Goal: Find specific page/section: Find specific page/section

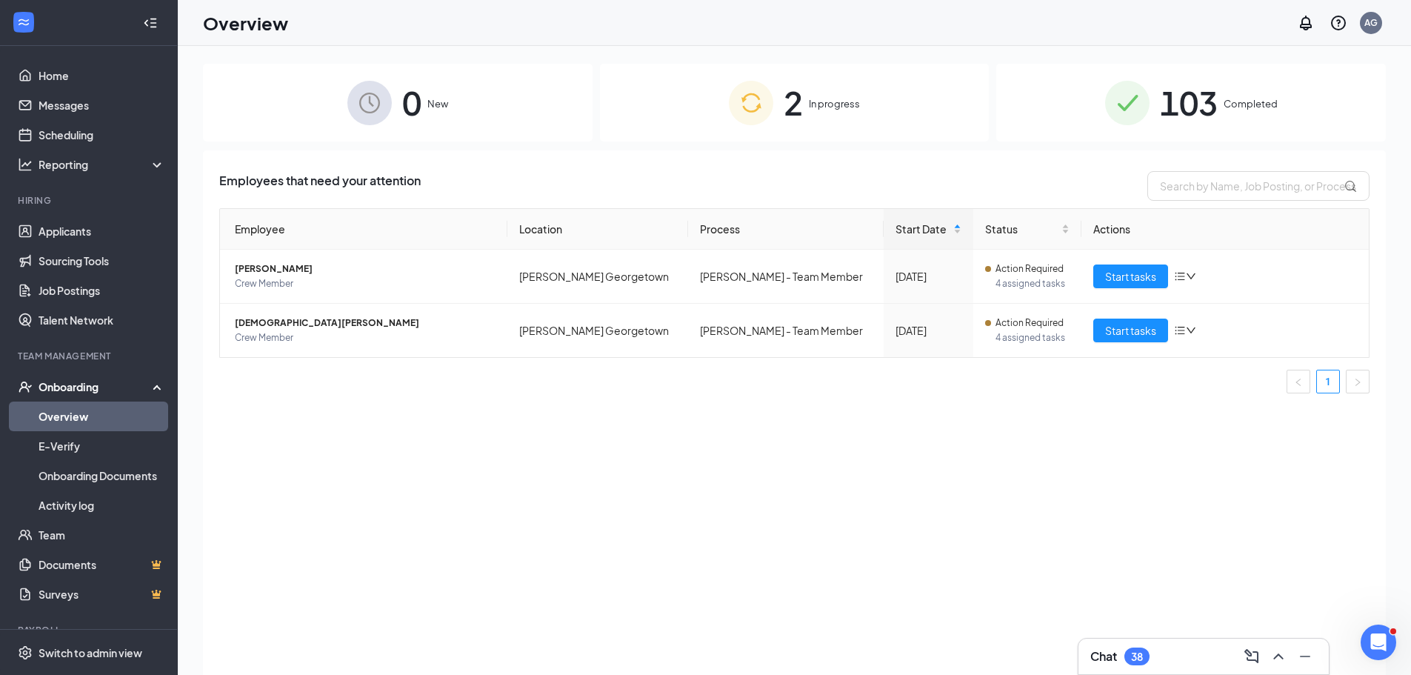
click at [478, 410] on div "Employees that need your attention Employee Location Process Start Date Status …" at bounding box center [794, 430] width 1183 height 561
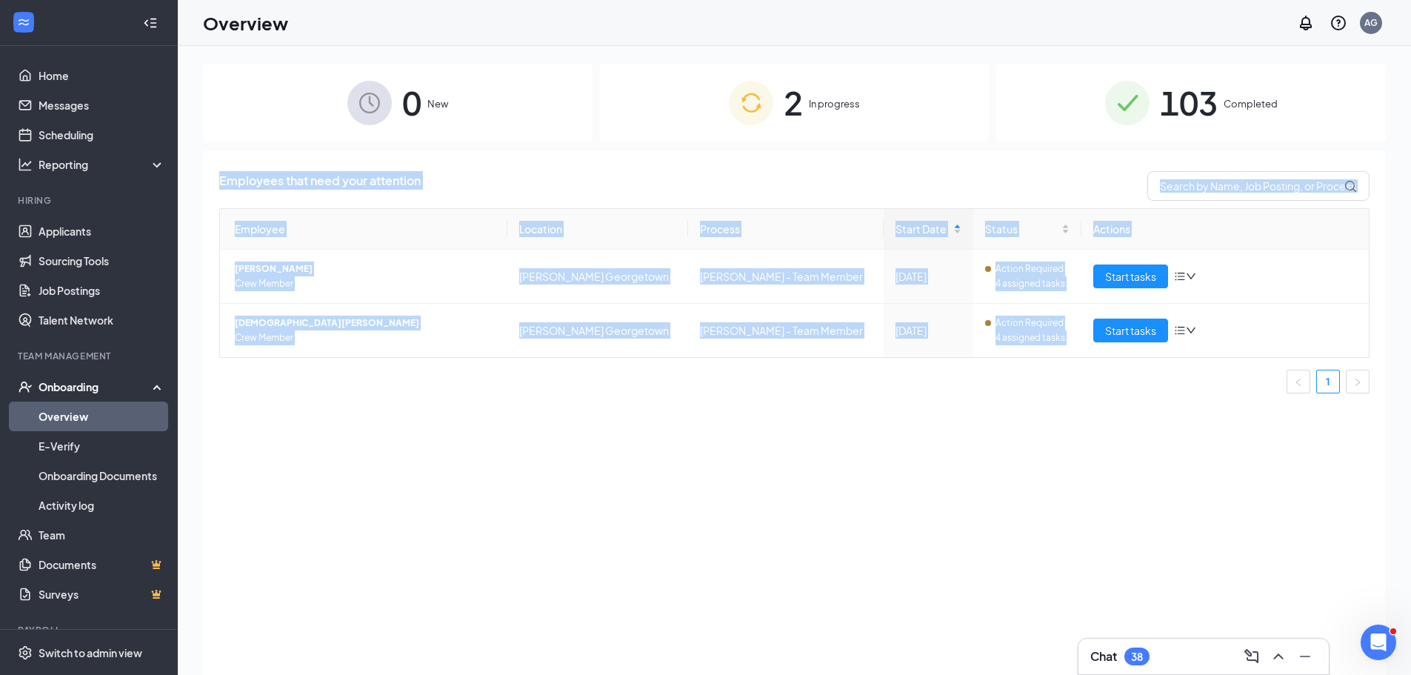
drag, startPoint x: 1157, startPoint y: 414, endPoint x: 221, endPoint y: 179, distance: 965.1
click at [221, 179] on div "Employees that need your attention Employee Location Process Start Date Status …" at bounding box center [794, 430] width 1183 height 561
click at [234, 177] on span "Employees that need your attention" at bounding box center [319, 186] width 201 height 30
click at [218, 177] on div "Employees that need your attention Employee Location Process Start Date Status …" at bounding box center [794, 430] width 1183 height 561
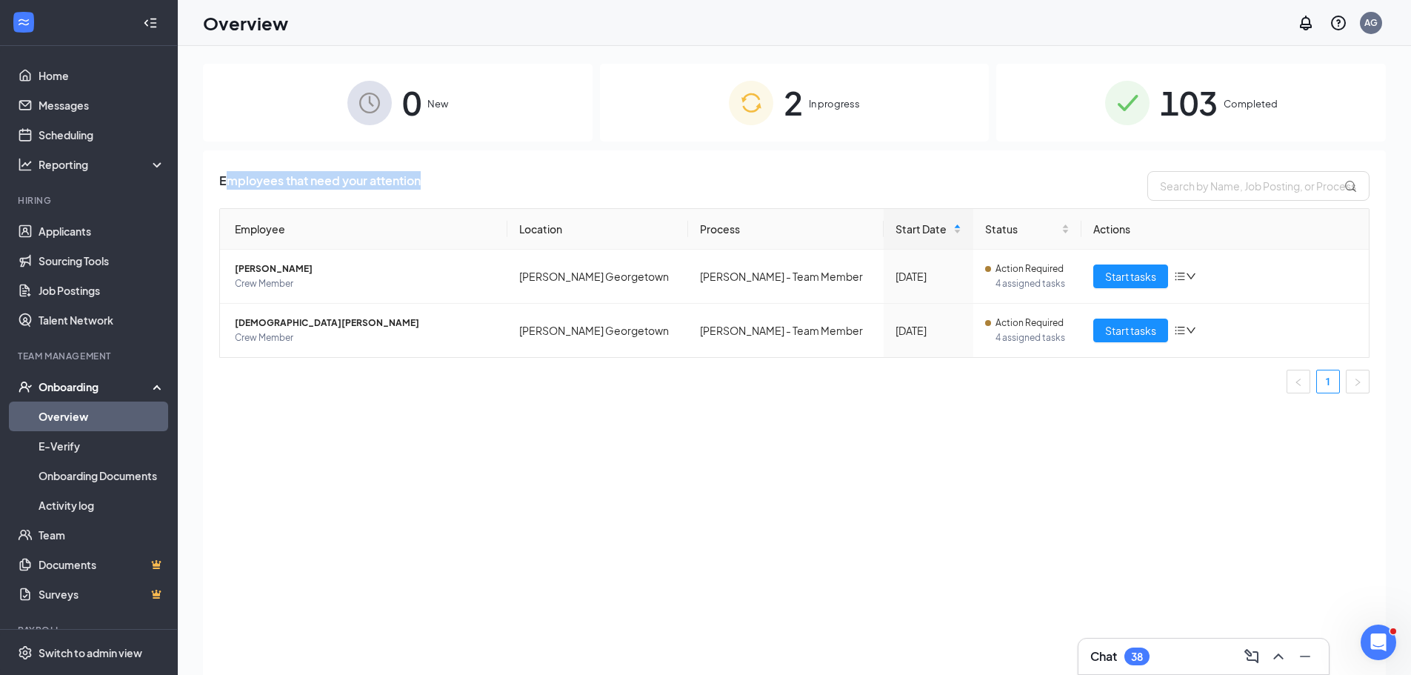
drag, startPoint x: 223, startPoint y: 178, endPoint x: 456, endPoint y: 188, distance: 233.5
click at [456, 188] on div "Employees that need your attention" at bounding box center [794, 186] width 1150 height 30
click at [458, 189] on div "Employees that need your attention" at bounding box center [794, 186] width 1150 height 30
click at [256, 182] on span "Employees that need your attention" at bounding box center [319, 186] width 201 height 30
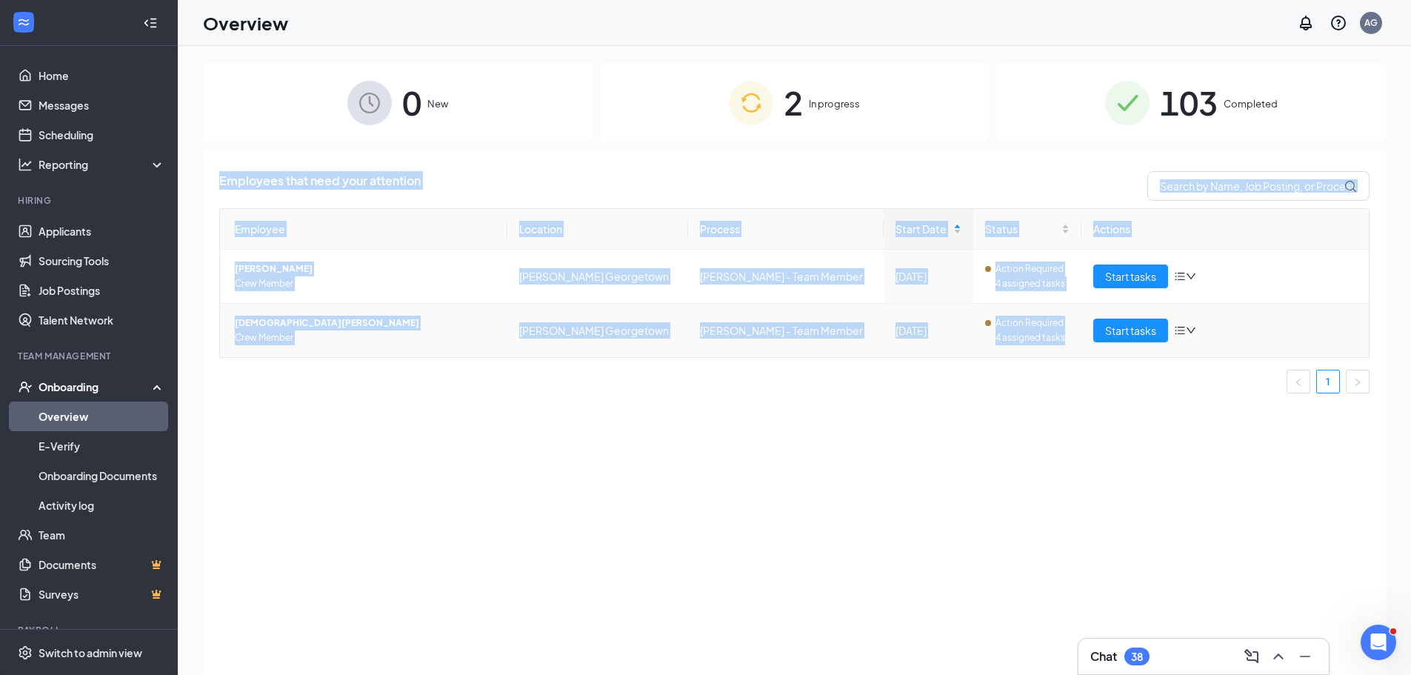
drag, startPoint x: 221, startPoint y: 181, endPoint x: 1046, endPoint y: 350, distance: 842.9
click at [1046, 350] on div "Employees that need your attention Employee Location Process Start Date Status …" at bounding box center [794, 288] width 1150 height 234
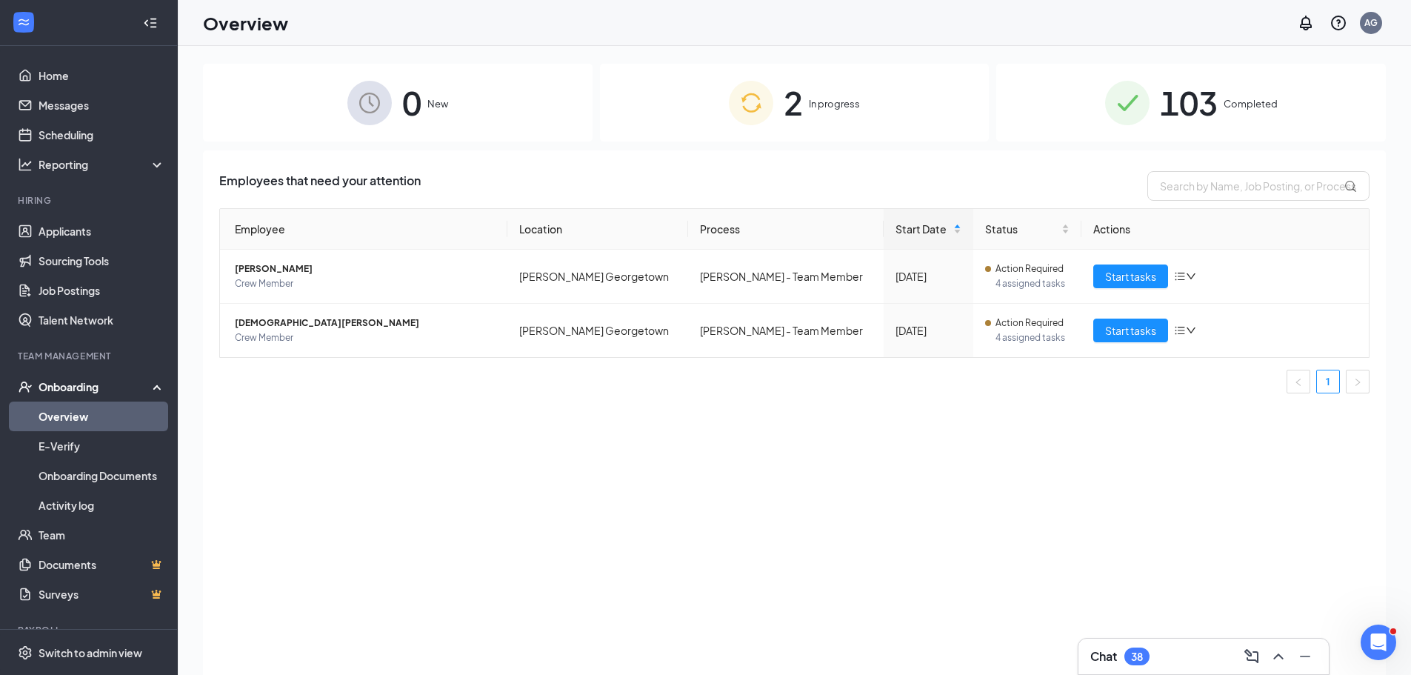
click at [1065, 415] on div "Employees that need your attention Employee Location Process Start Date Status …" at bounding box center [794, 430] width 1183 height 561
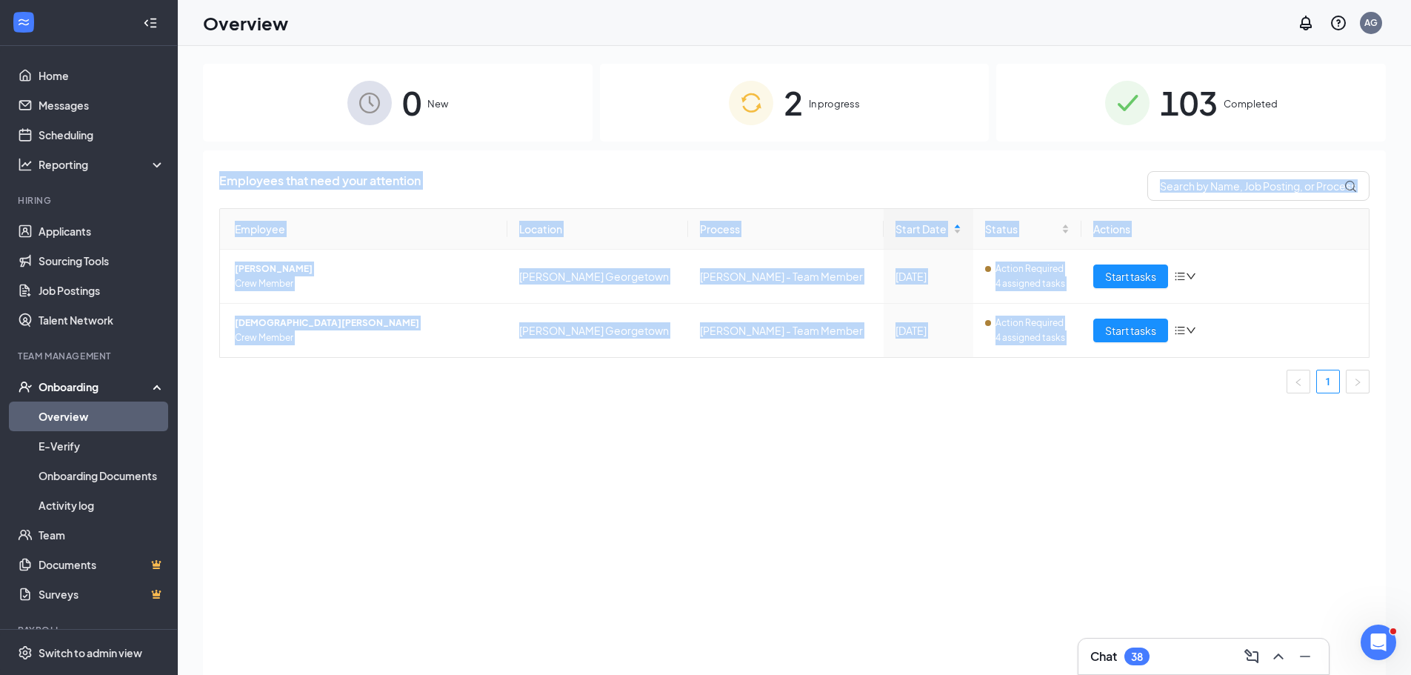
drag, startPoint x: 1077, startPoint y: 401, endPoint x: 216, endPoint y: 159, distance: 894.0
click at [216, 159] on div "Employees that need your attention Employee Location Process Start Date Status …" at bounding box center [794, 430] width 1183 height 561
click at [239, 168] on div "Employees that need your attention Employee Location Process Start Date Status …" at bounding box center [794, 430] width 1183 height 561
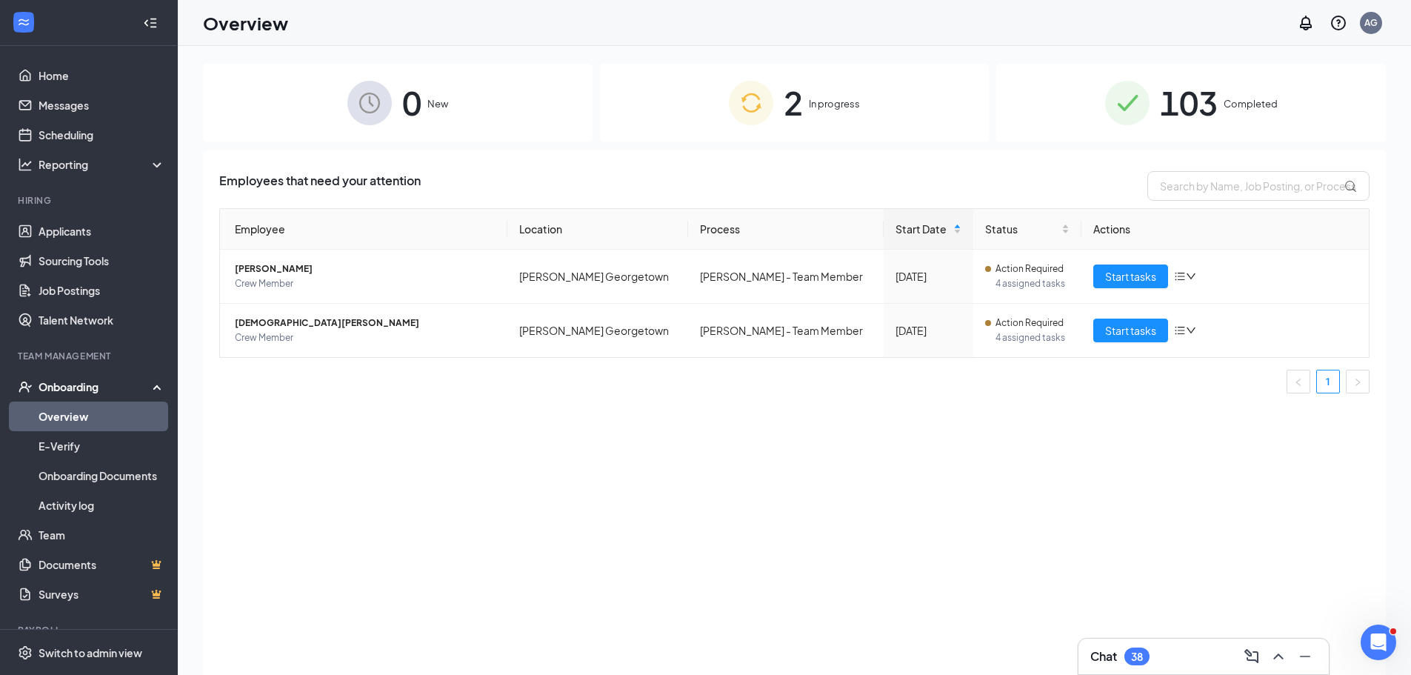
click at [236, 172] on span "Employees that need your attention" at bounding box center [319, 186] width 201 height 30
drag, startPoint x: 223, startPoint y: 179, endPoint x: 430, endPoint y: 185, distance: 206.7
click at [430, 185] on div "Employees that need your attention" at bounding box center [794, 186] width 1150 height 30
click at [455, 184] on div "Employees that need your attention" at bounding box center [794, 186] width 1150 height 30
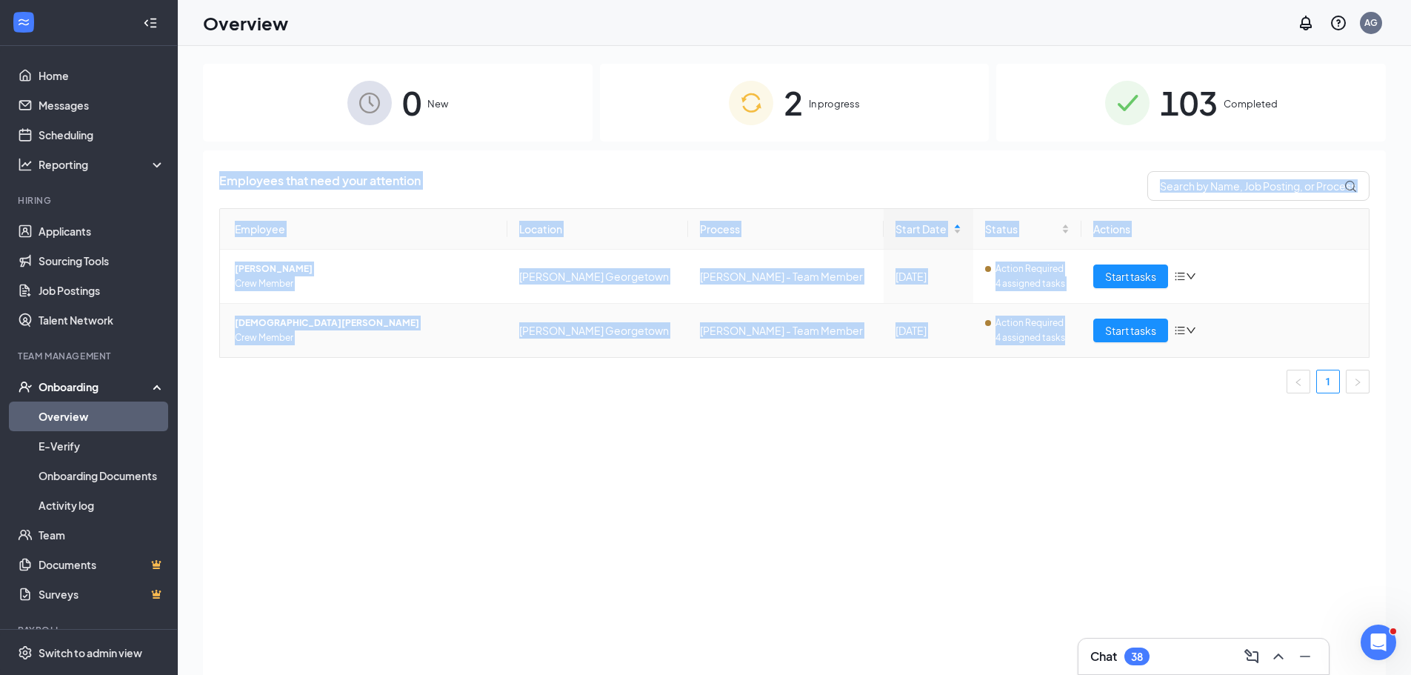
drag, startPoint x: 220, startPoint y: 181, endPoint x: 1064, endPoint y: 345, distance: 860.0
click at [1064, 345] on div "Employees that need your attention Employee Location Process Start Date Status …" at bounding box center [794, 288] width 1150 height 234
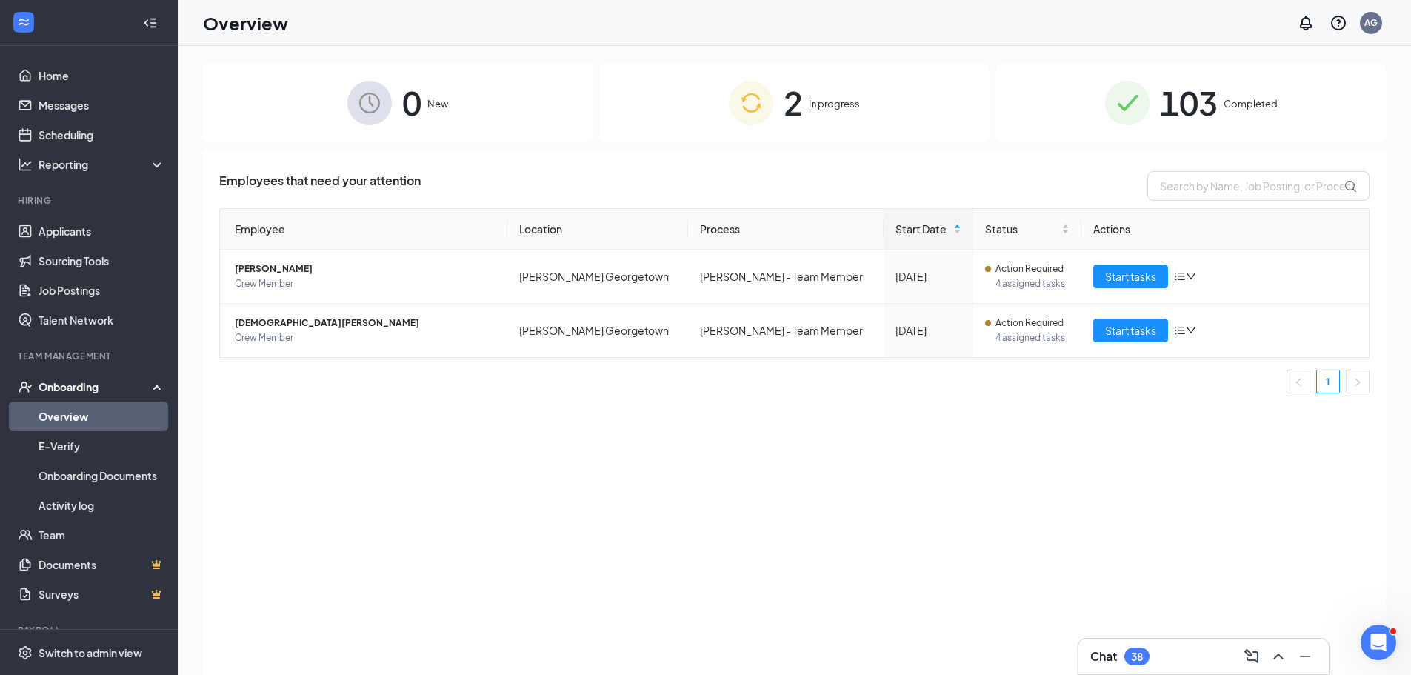
click at [1084, 415] on div "Employees that need your attention Employee Location Process Start Date Status …" at bounding box center [794, 430] width 1183 height 561
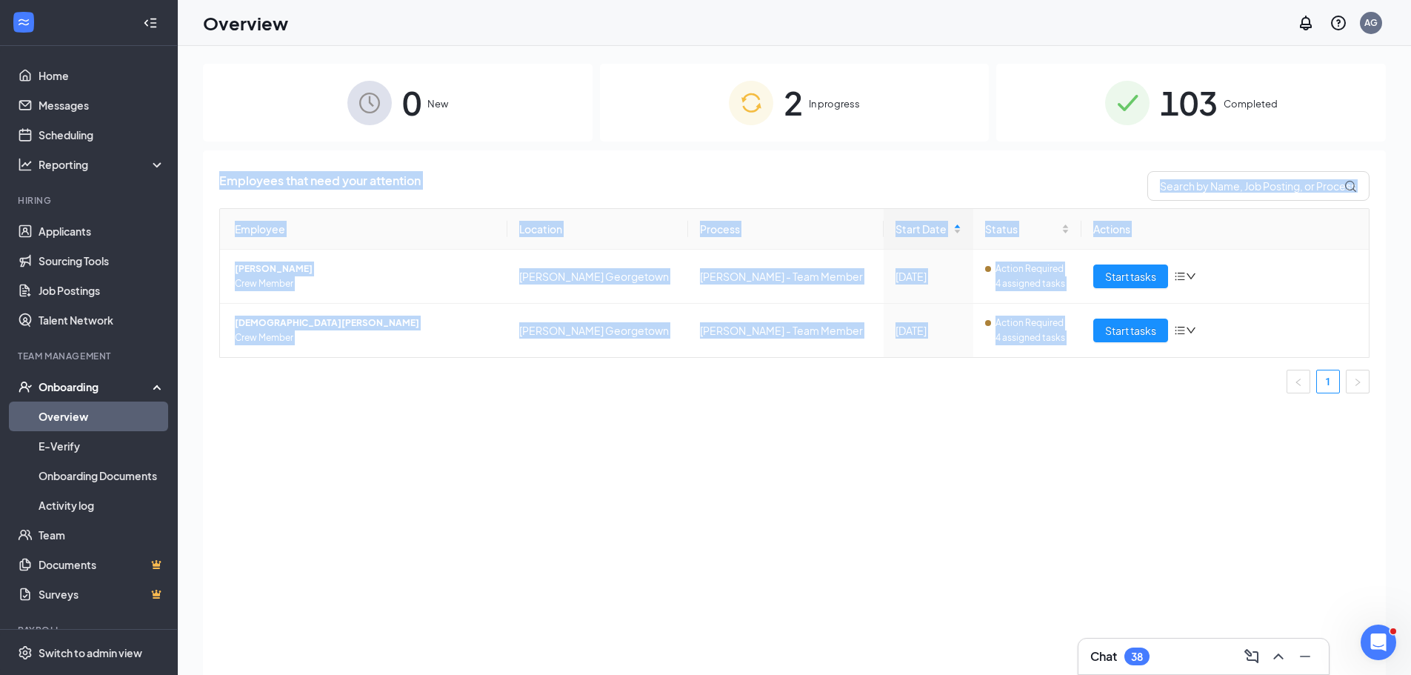
drag, startPoint x: 1060, startPoint y: 395, endPoint x: 218, endPoint y: 183, distance: 867.6
click at [218, 183] on div "Employees that need your attention Employee Location Process Start Date Status …" at bounding box center [794, 430] width 1183 height 561
click at [235, 179] on span "Employees that need your attention" at bounding box center [319, 186] width 201 height 30
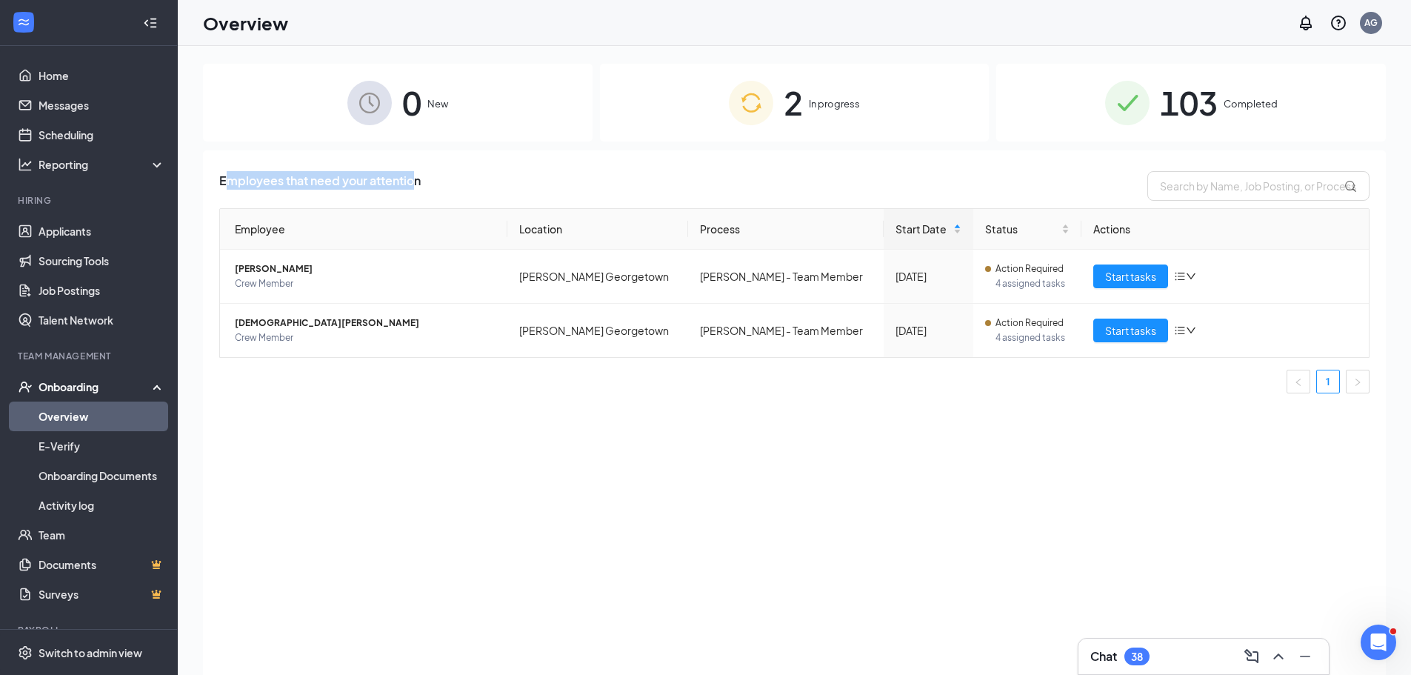
drag, startPoint x: 223, startPoint y: 179, endPoint x: 412, endPoint y: 184, distance: 188.9
click at [412, 184] on span "Employees that need your attention" at bounding box center [319, 186] width 201 height 30
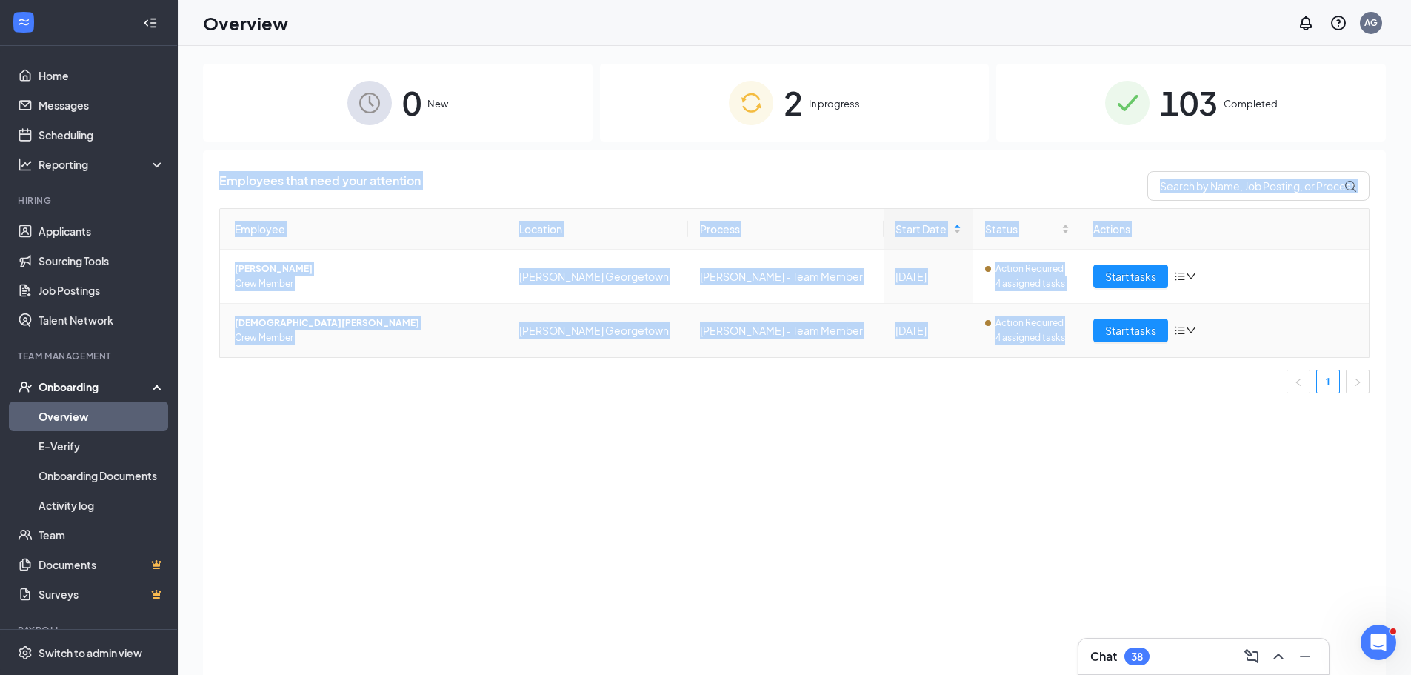
drag, startPoint x: 221, startPoint y: 178, endPoint x: 1049, endPoint y: 351, distance: 845.8
click at [1049, 351] on div "Employees that need your attention Employee Location Process Start Date Status …" at bounding box center [794, 288] width 1150 height 234
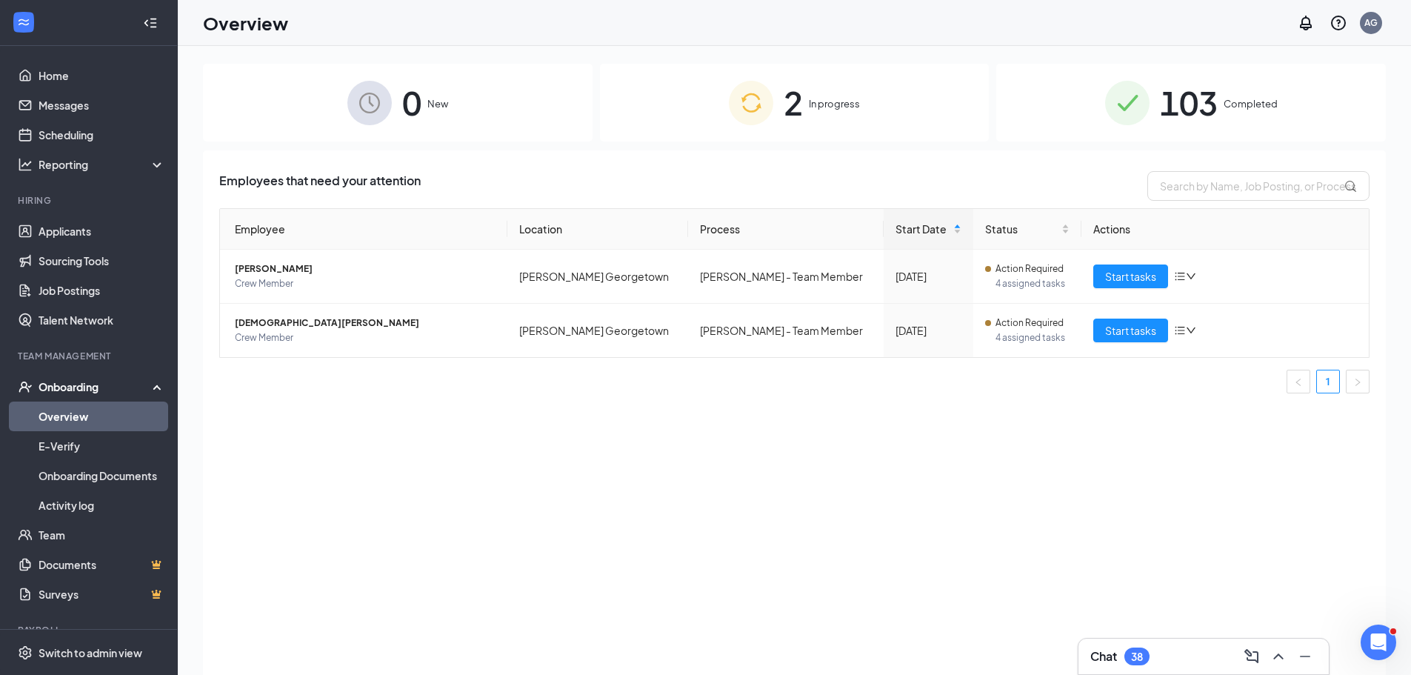
click at [1081, 448] on div "Employees that need your attention Employee Location Process Start Date Status …" at bounding box center [794, 430] width 1183 height 561
